Goal: Information Seeking & Learning: Learn about a topic

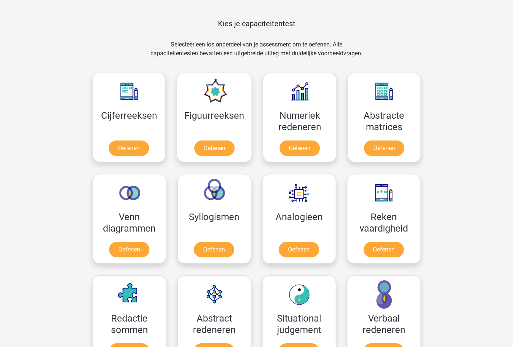
scroll to position [261, 0]
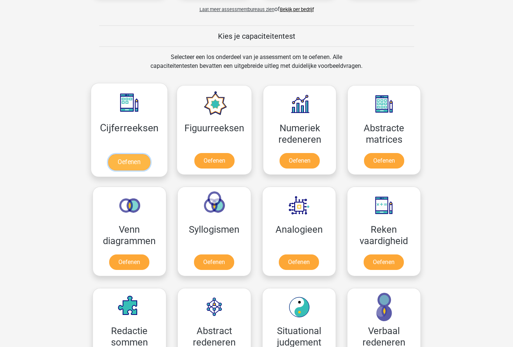
click at [130, 162] on link "Oefenen" at bounding box center [129, 162] width 42 height 16
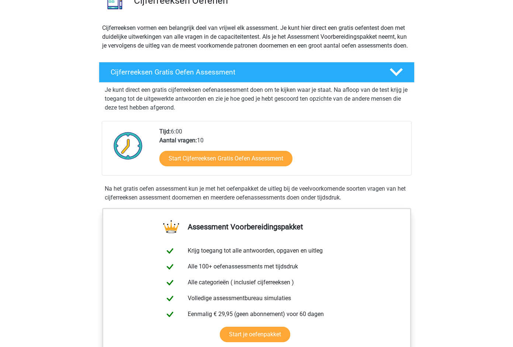
scroll to position [72, 0]
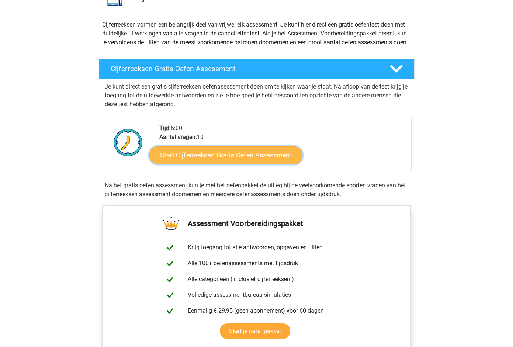
click at [198, 164] on link "Start Cijferreeksen Gratis Oefen Assessment" at bounding box center [225, 155] width 153 height 18
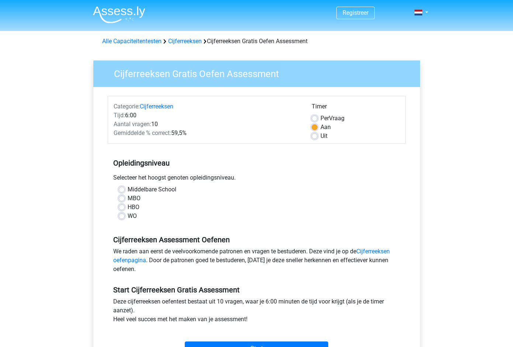
click at [167, 177] on div "Selecteer het hoogst genoten opleidingsniveau." at bounding box center [257, 179] width 298 height 12
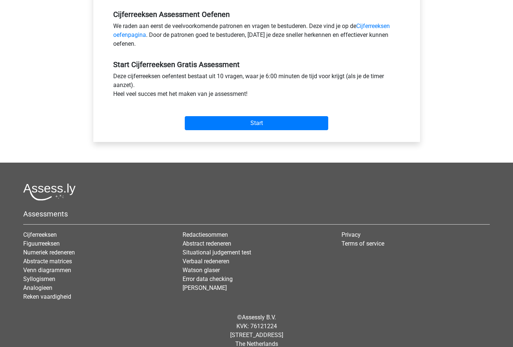
scroll to position [236, 0]
